Goal: Task Accomplishment & Management: Manage account settings

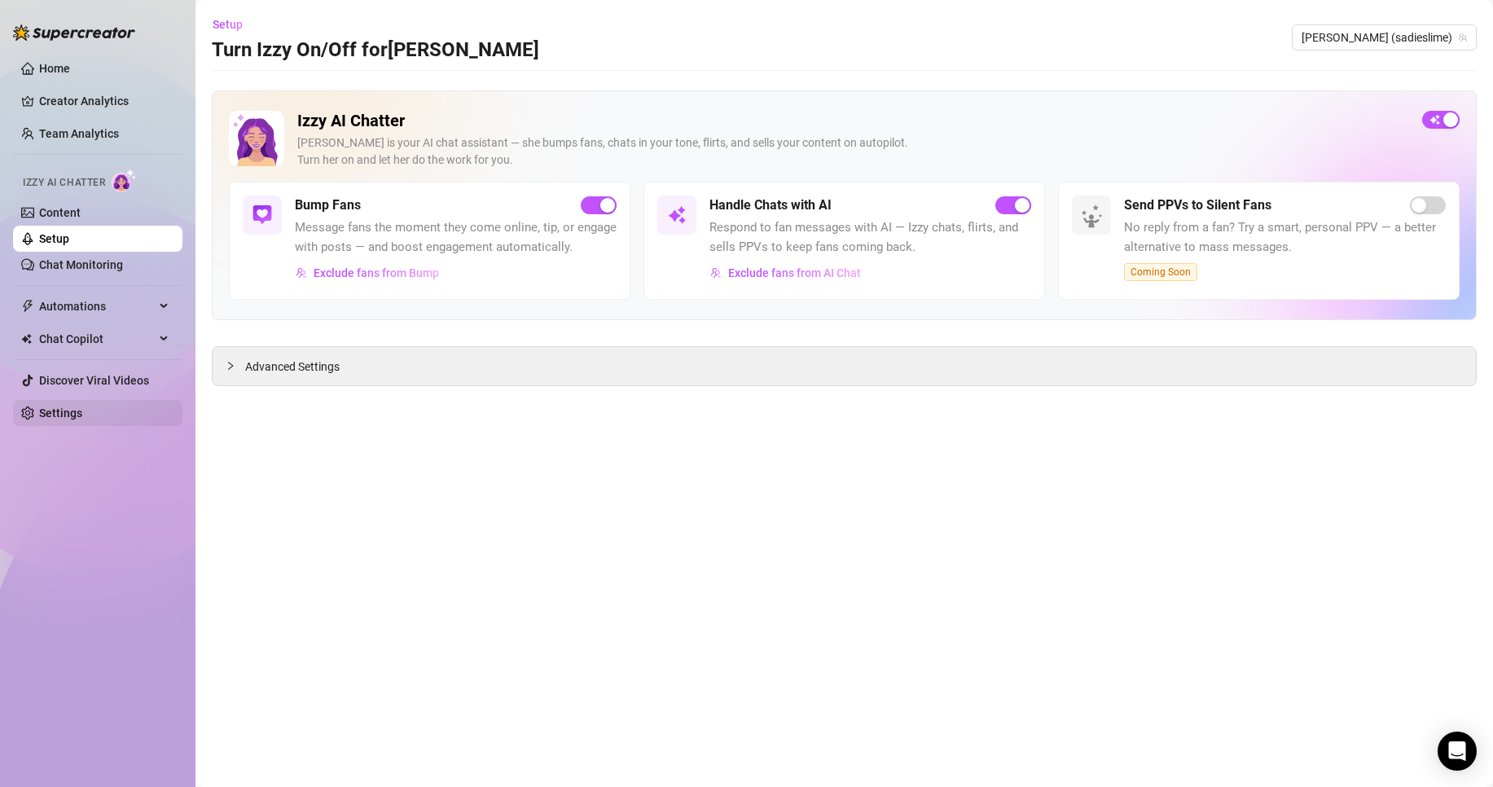
click at [82, 414] on link "Settings" at bounding box center [60, 412] width 43 height 13
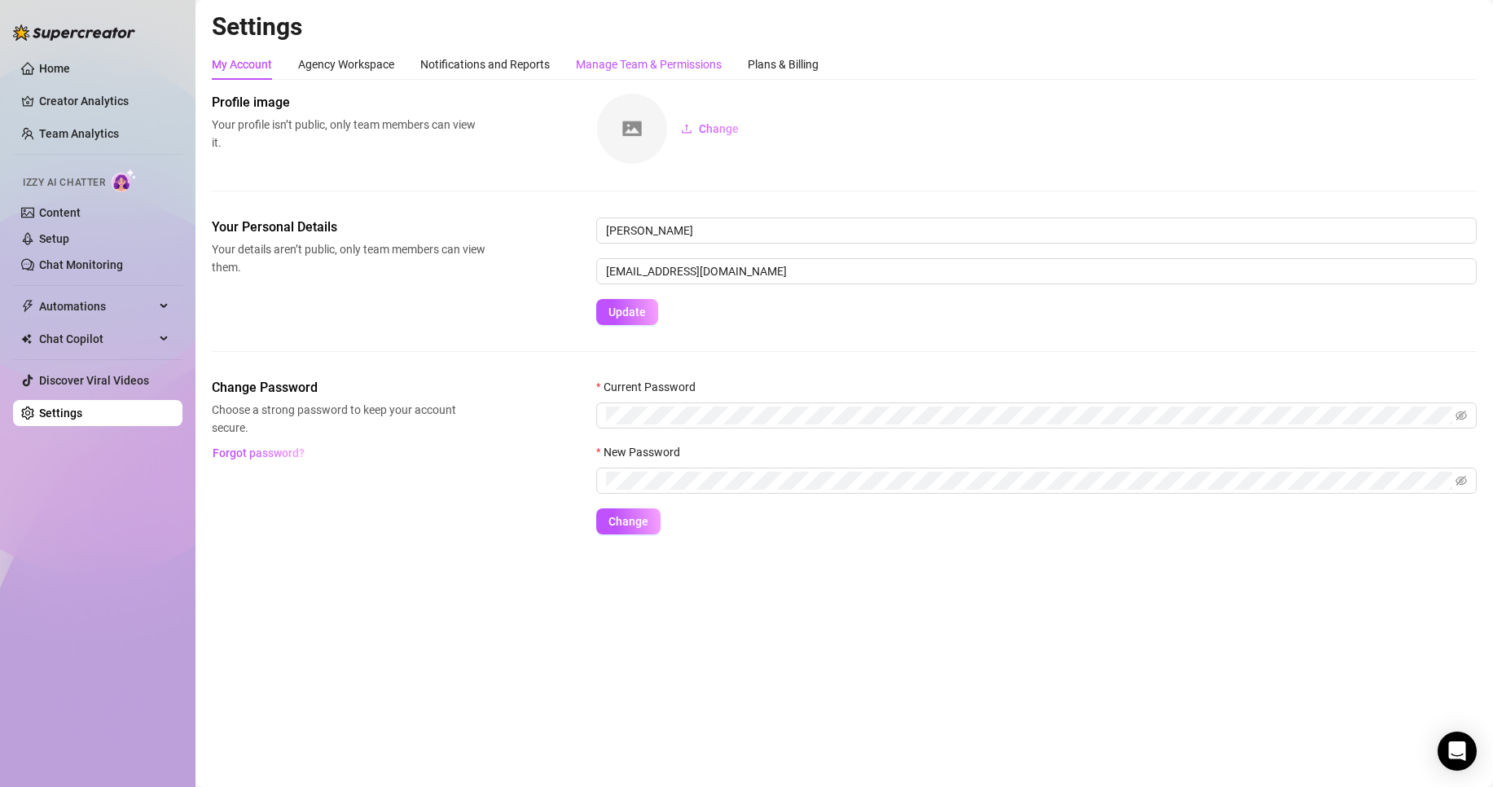
click at [682, 66] on div "Manage Team & Permissions" at bounding box center [649, 64] width 146 height 18
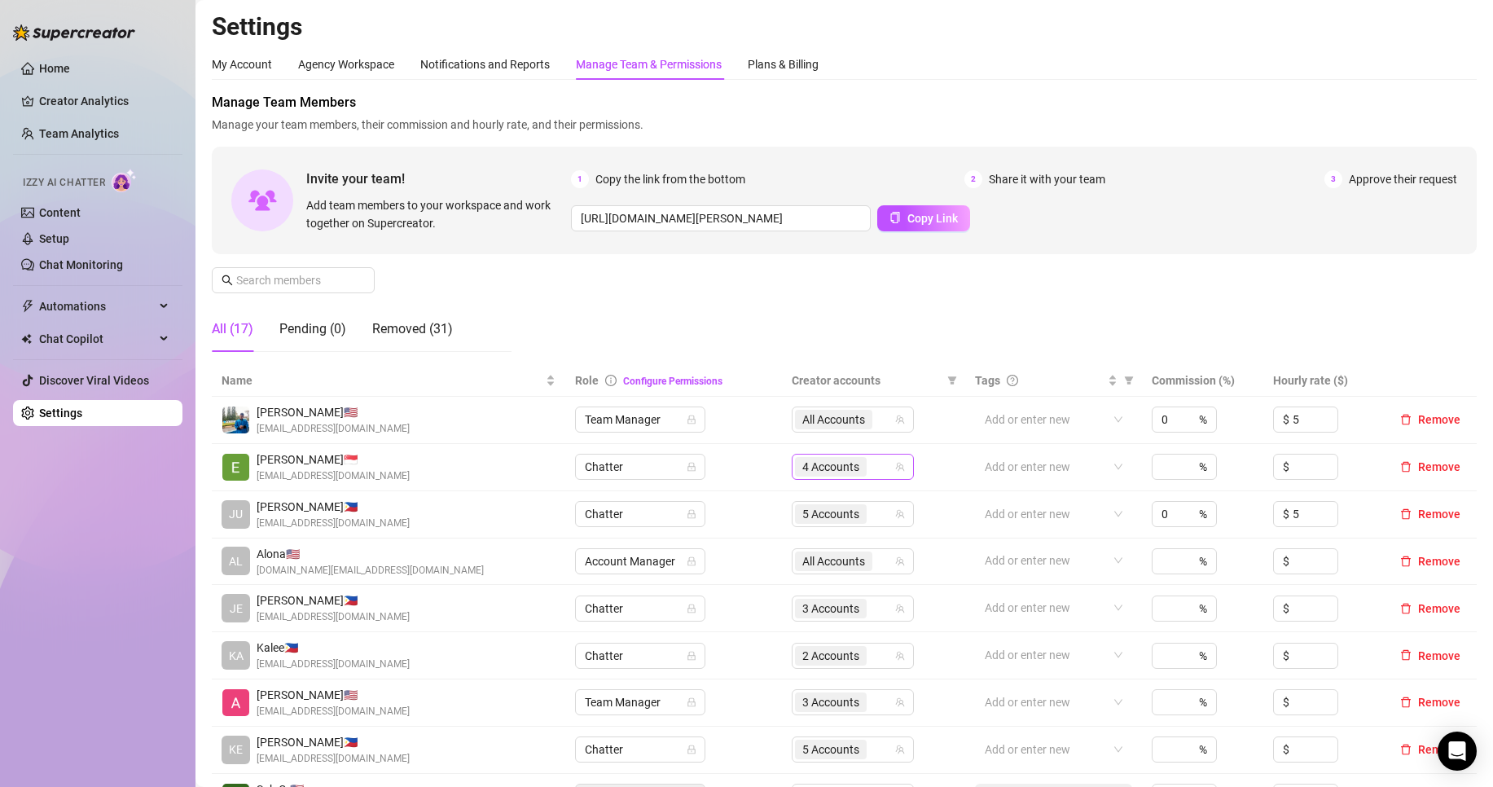
click at [820, 465] on span "4 Accounts" at bounding box center [830, 467] width 57 height 18
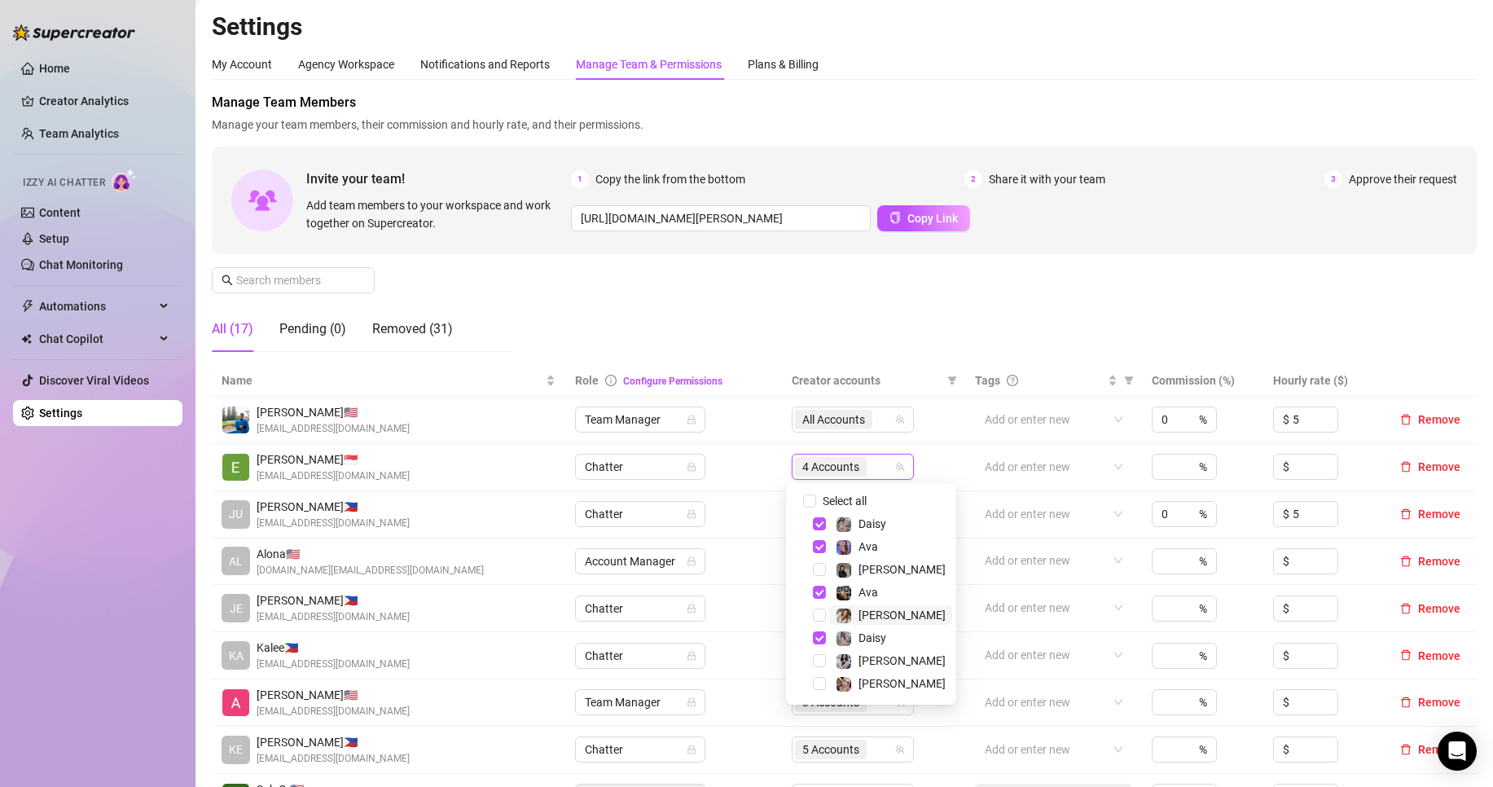
click at [890, 615] on span "[PERSON_NAME]" at bounding box center [890, 615] width 123 height 20
click at [857, 301] on div "Manage Team Members Manage your team members, their commission and hourly rate,…" at bounding box center [844, 229] width 1265 height 272
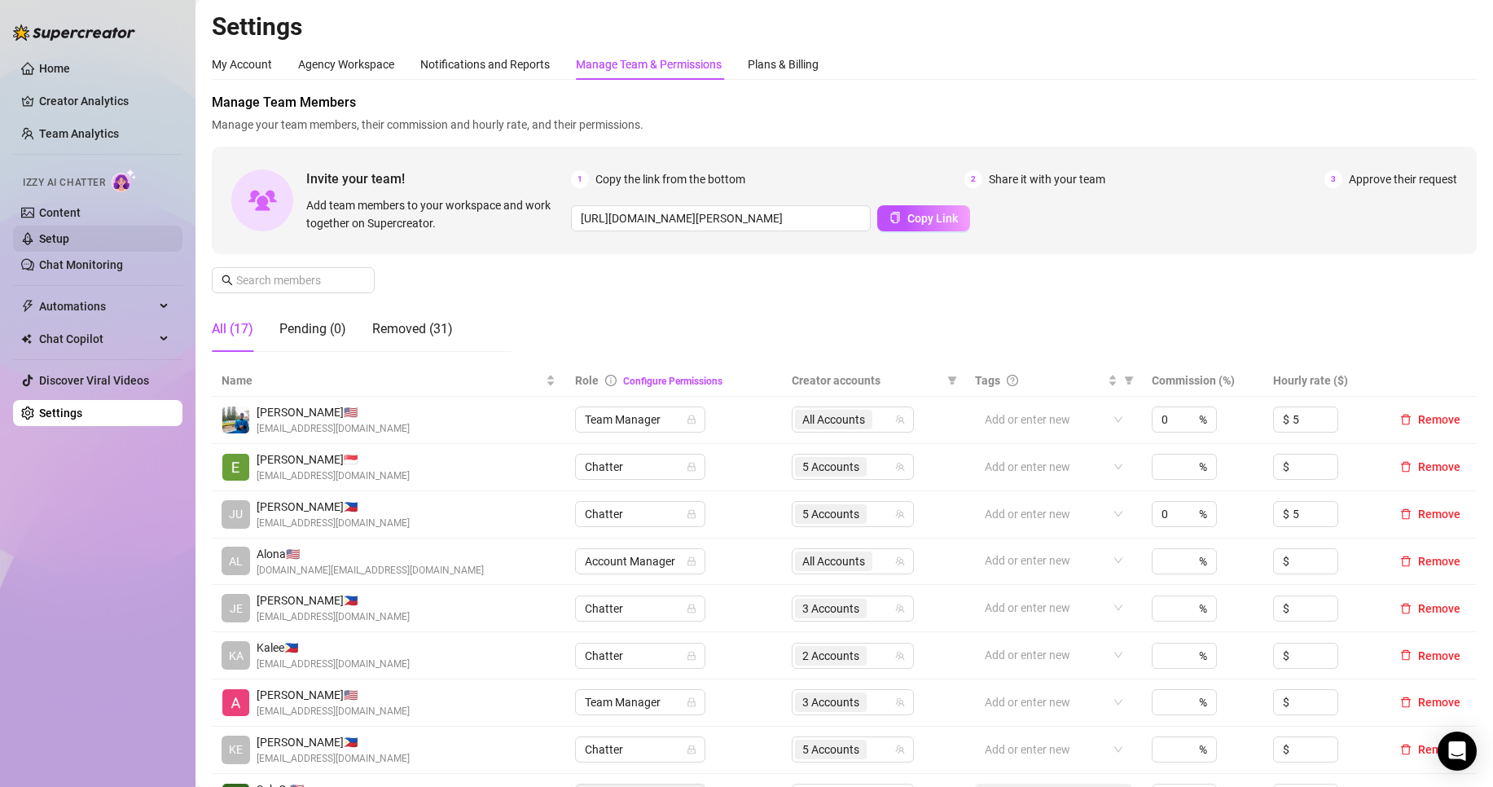
click at [69, 236] on link "Setup" at bounding box center [54, 238] width 30 height 13
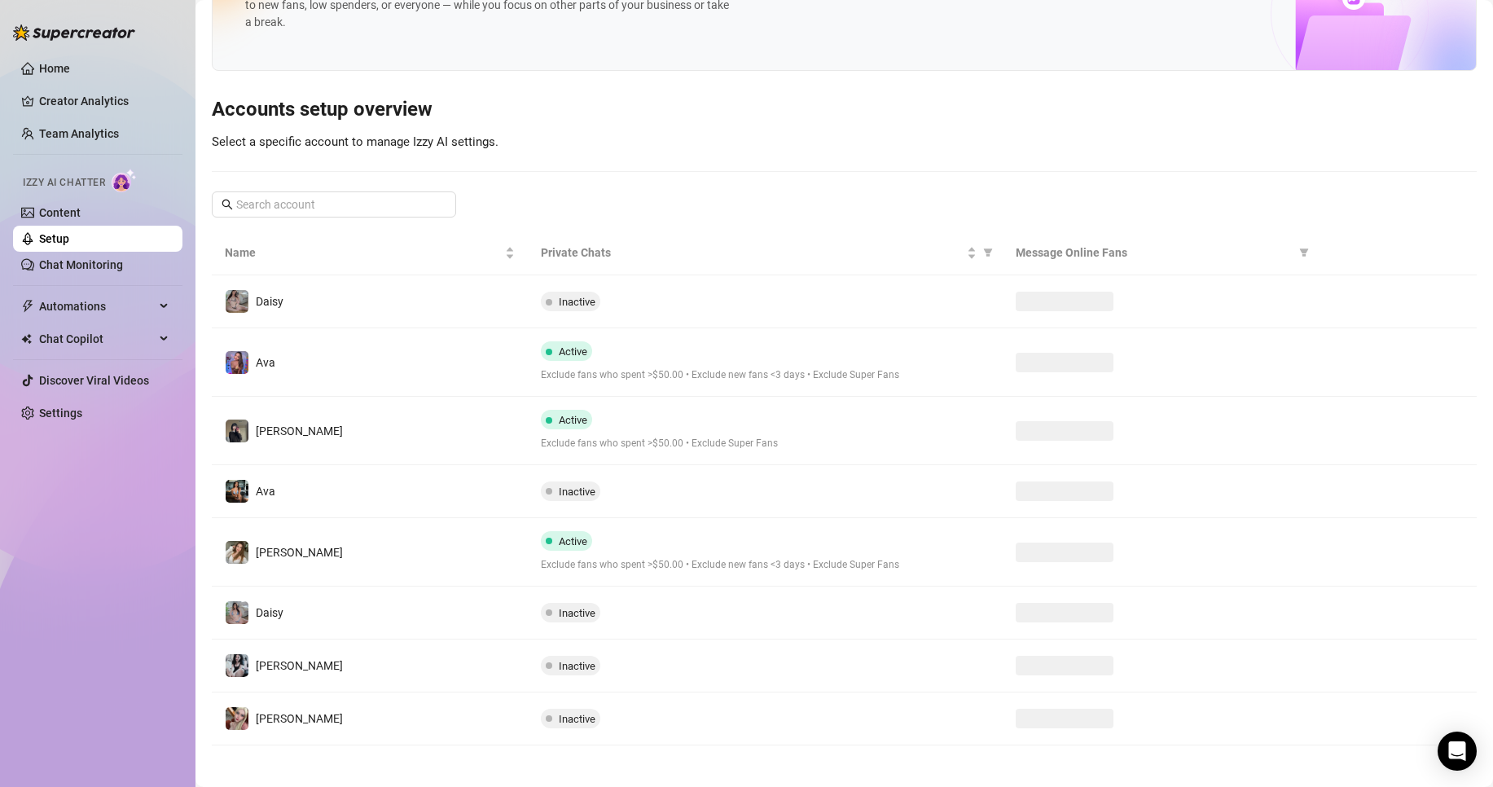
scroll to position [89, 0]
